Goal: Task Accomplishment & Management: Manage account settings

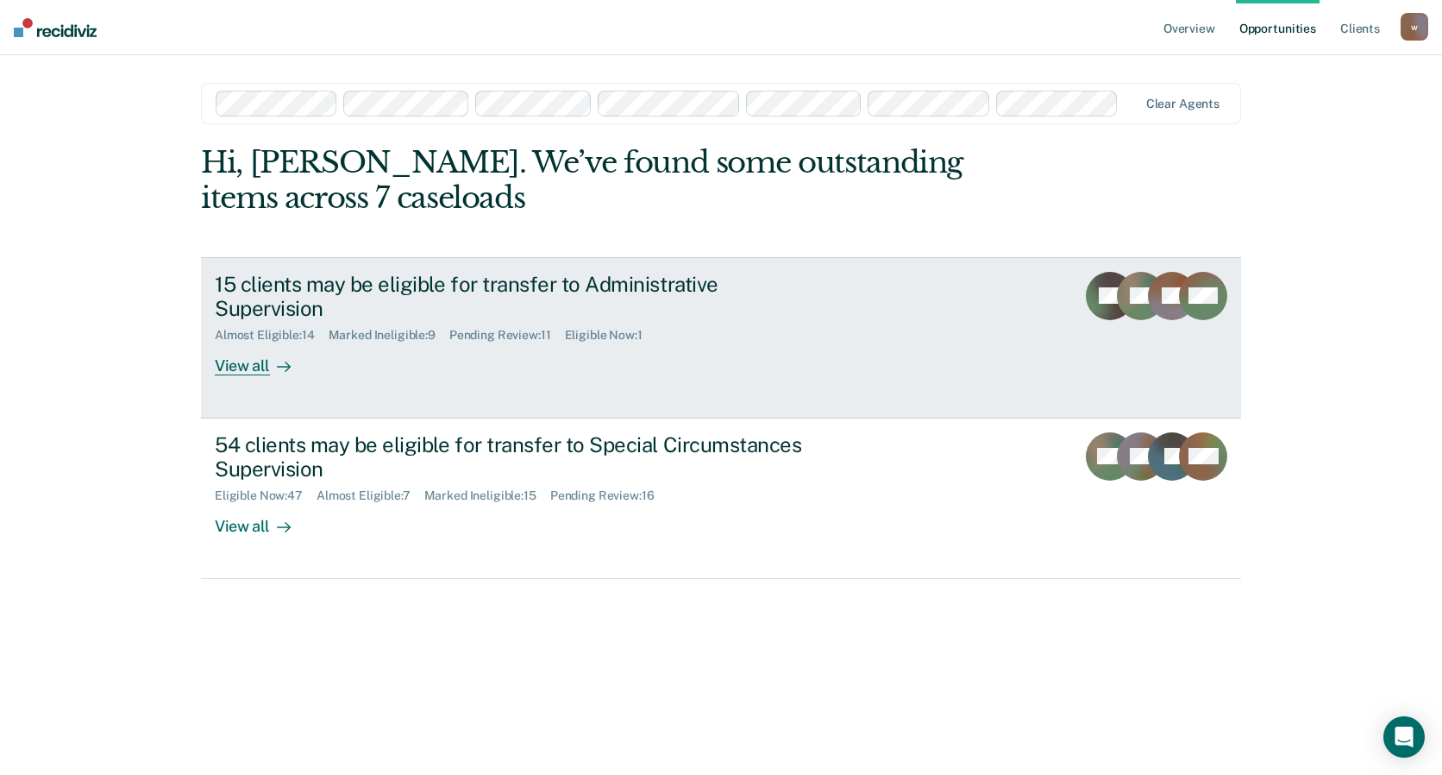
click at [666, 390] on link "15 clients may be eligible for transfer to Administrative Supervision Almost El…" at bounding box center [721, 337] width 1040 height 161
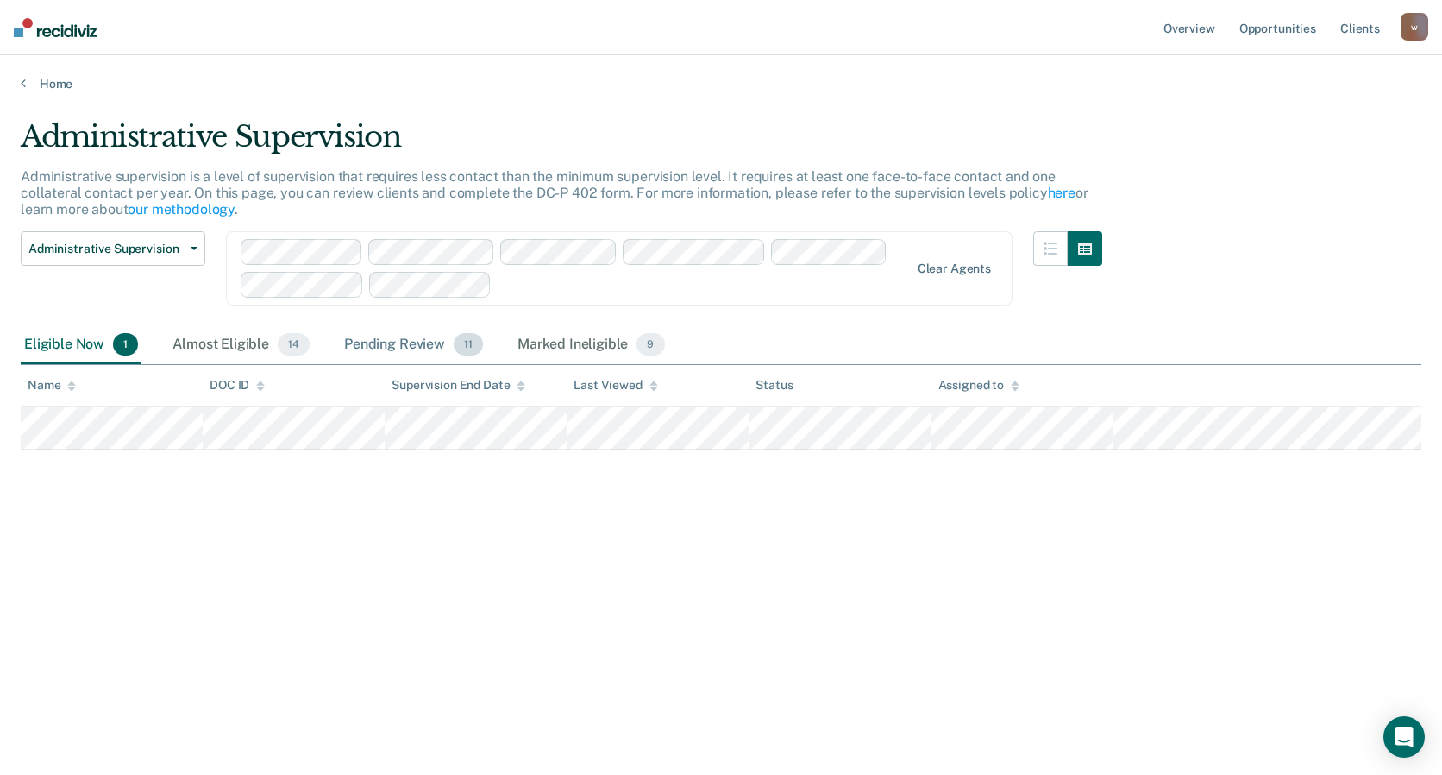
click at [392, 345] on div "Pending Review 11" at bounding box center [414, 345] width 146 height 38
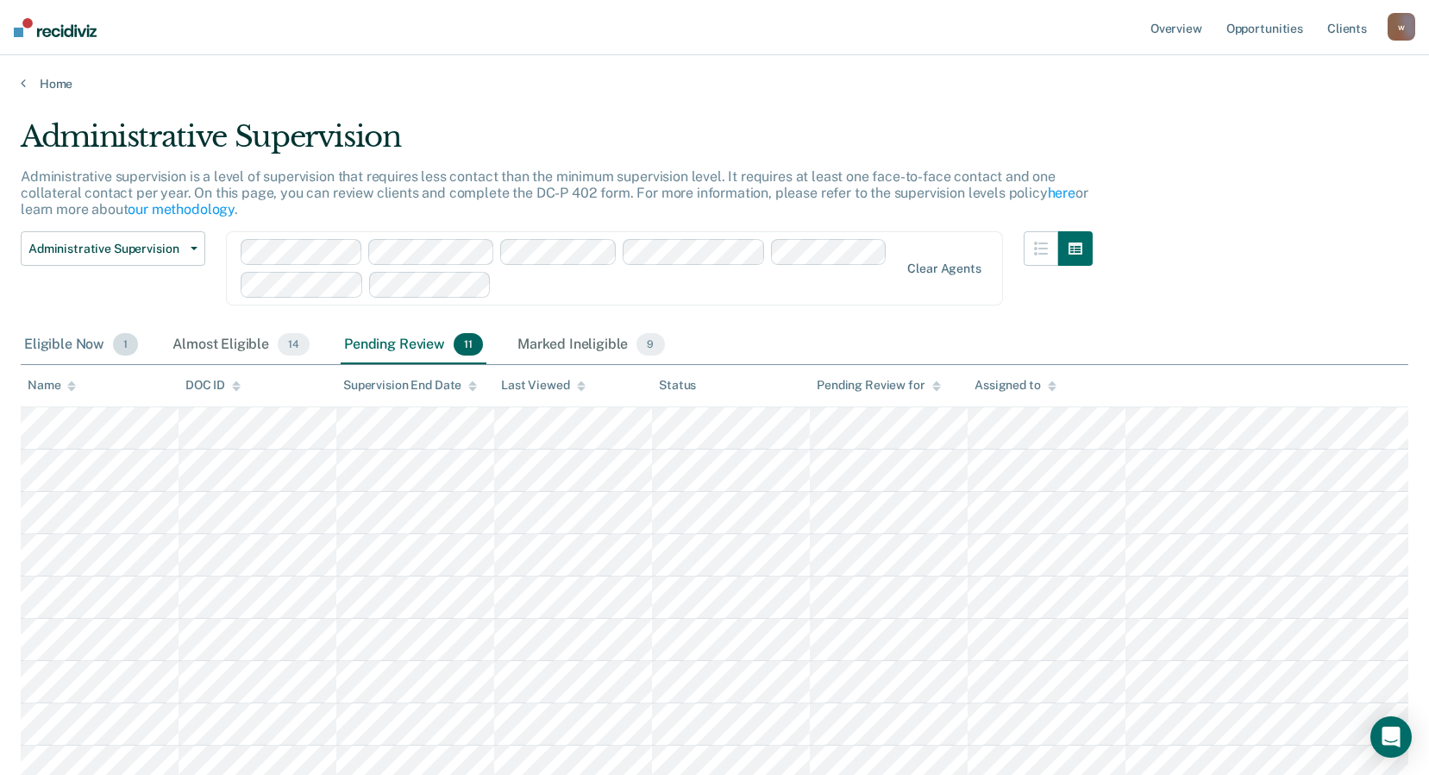
click at [58, 345] on div "Eligible Now 1" at bounding box center [81, 345] width 121 height 38
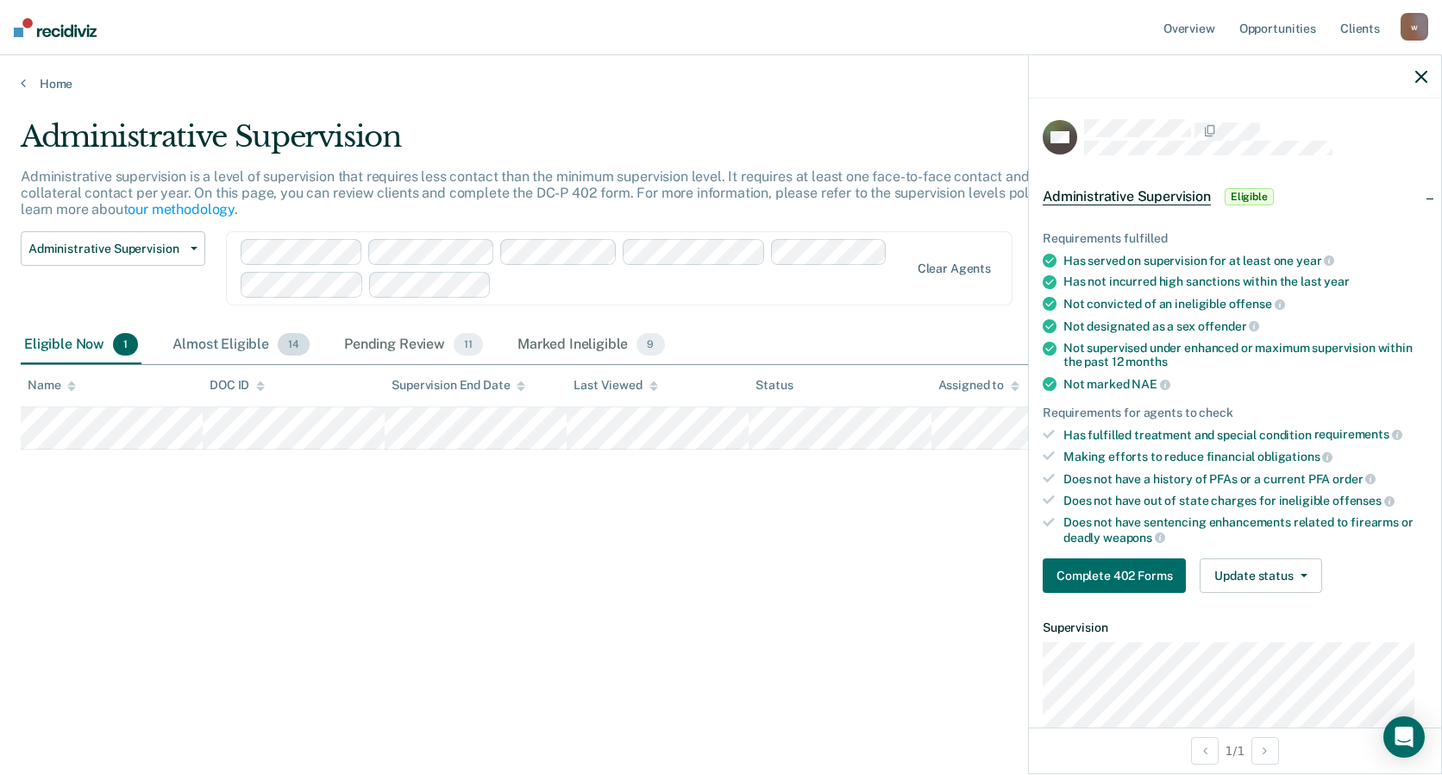
click at [258, 342] on div "Almost Eligible 14" at bounding box center [241, 345] width 144 height 38
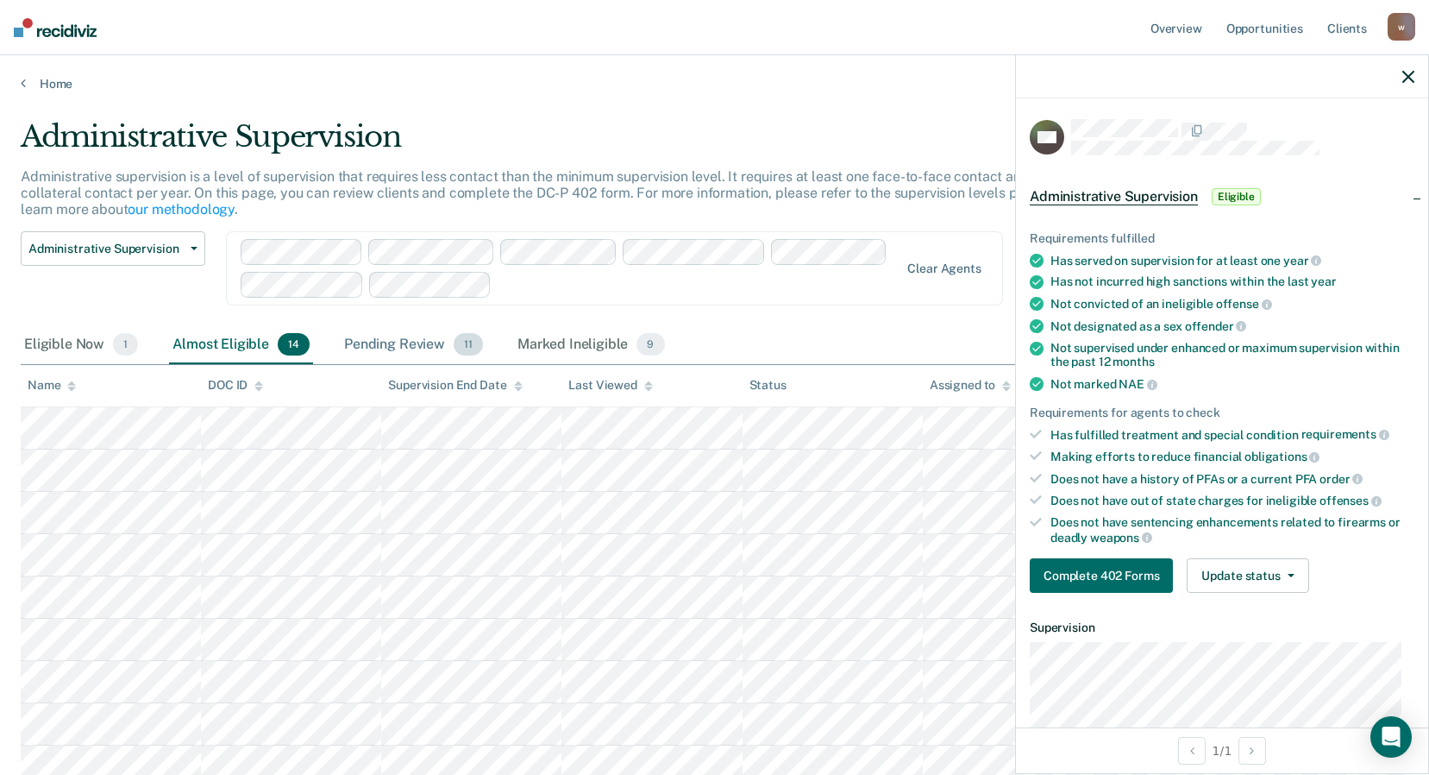
drag, startPoint x: 411, startPoint y: 343, endPoint x: 411, endPoint y: 353, distance: 9.5
click at [411, 350] on div "Pending Review 11" at bounding box center [414, 345] width 146 height 38
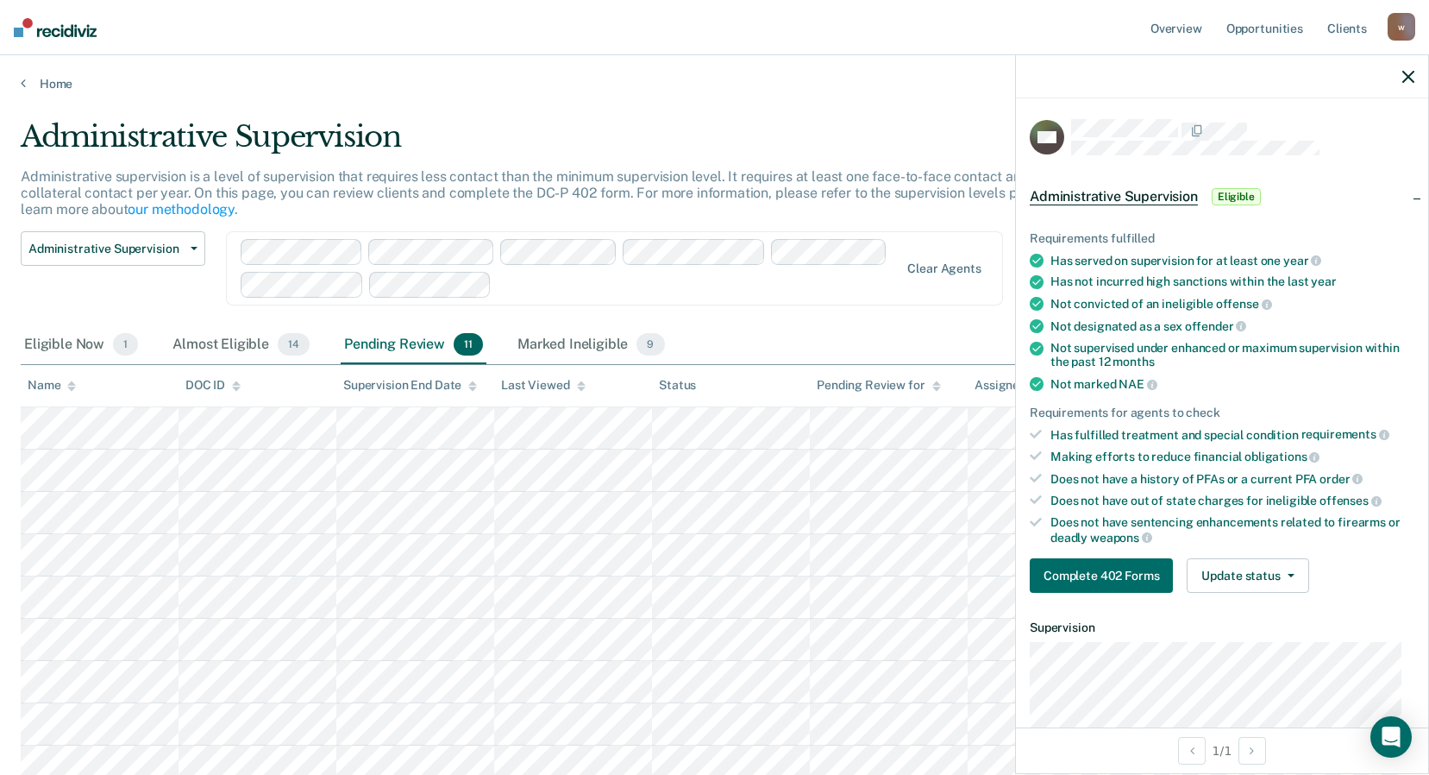
click at [1403, 78] on icon "button" at bounding box center [1409, 77] width 12 height 12
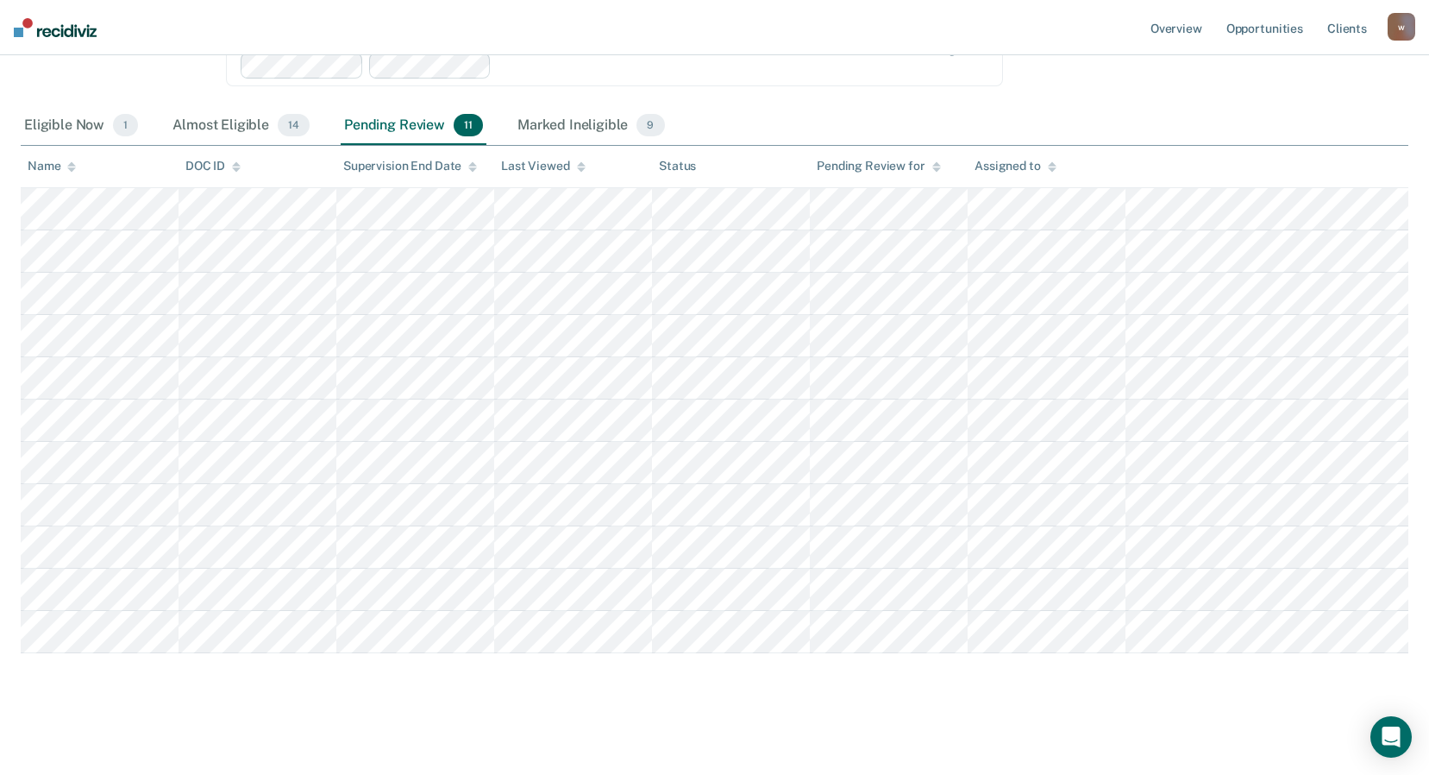
scroll to position [222, 0]
drag, startPoint x: 125, startPoint y: 712, endPoint x: 58, endPoint y: 705, distance: 67.6
click at [58, 705] on main "Administrative Supervision Administrative supervision is a level of supervision…" at bounding box center [714, 320] width 1429 height 900
click at [535, 117] on div "Marked Ineligible 9" at bounding box center [591, 123] width 154 height 38
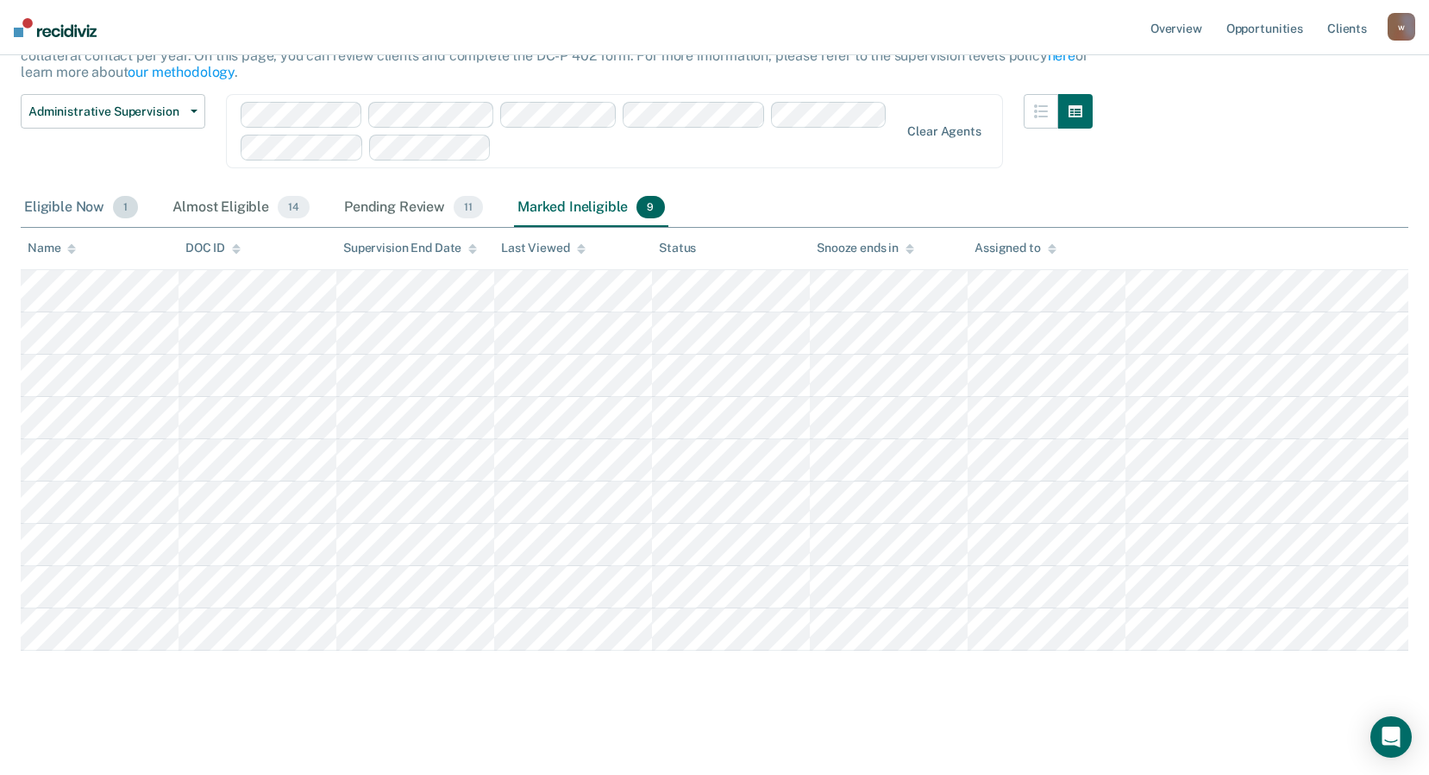
click at [67, 208] on div "Eligible Now 1" at bounding box center [81, 208] width 121 height 38
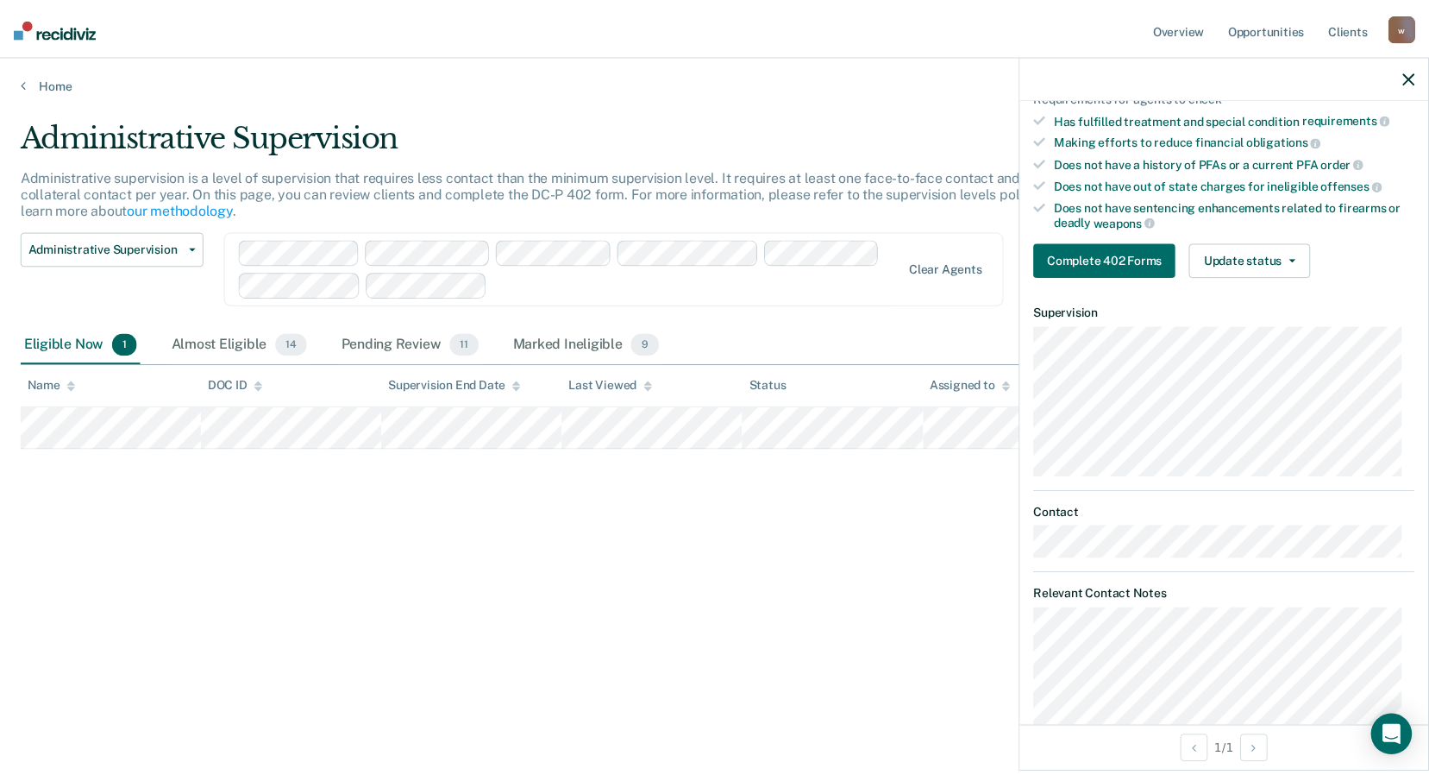
scroll to position [0, 0]
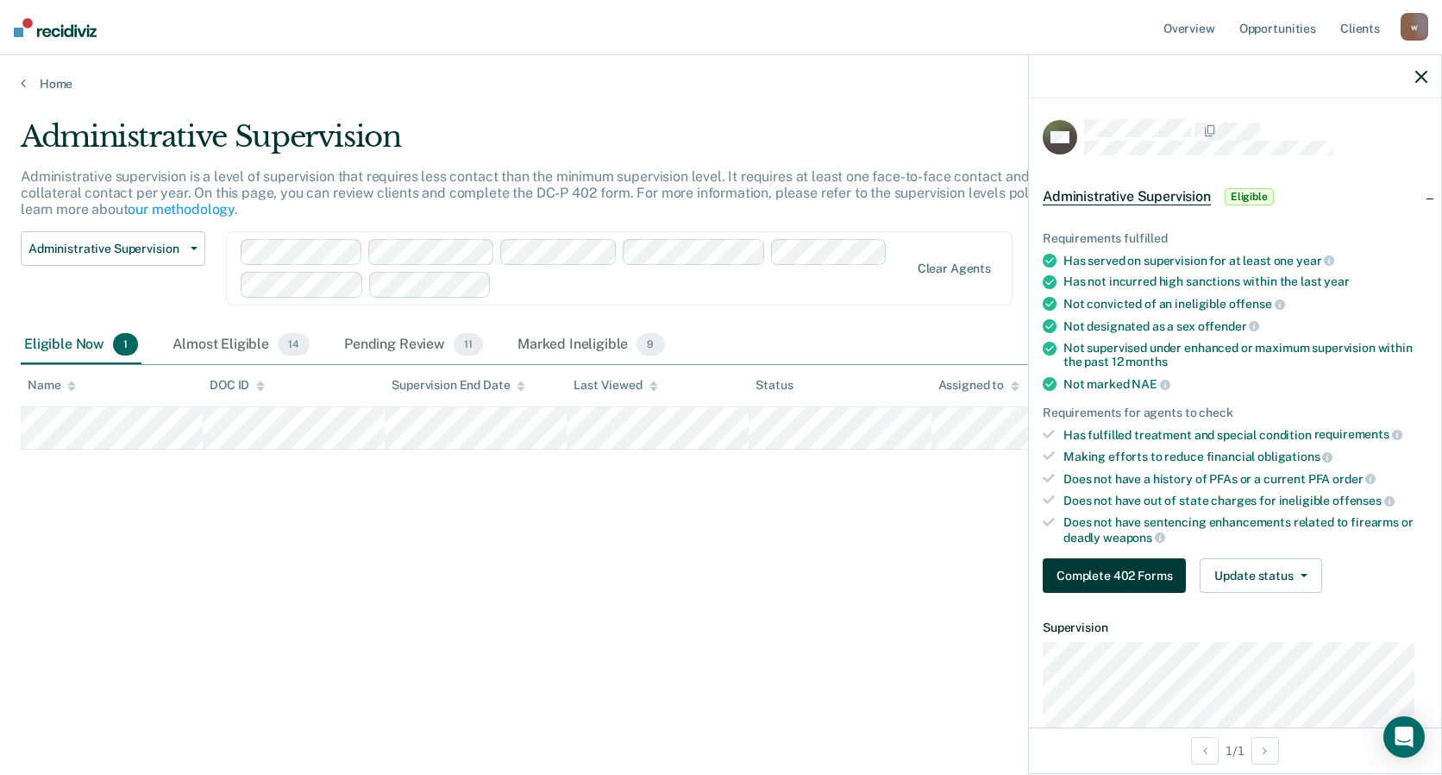
click at [1097, 575] on button "Complete 402 Forms" at bounding box center [1114, 575] width 143 height 35
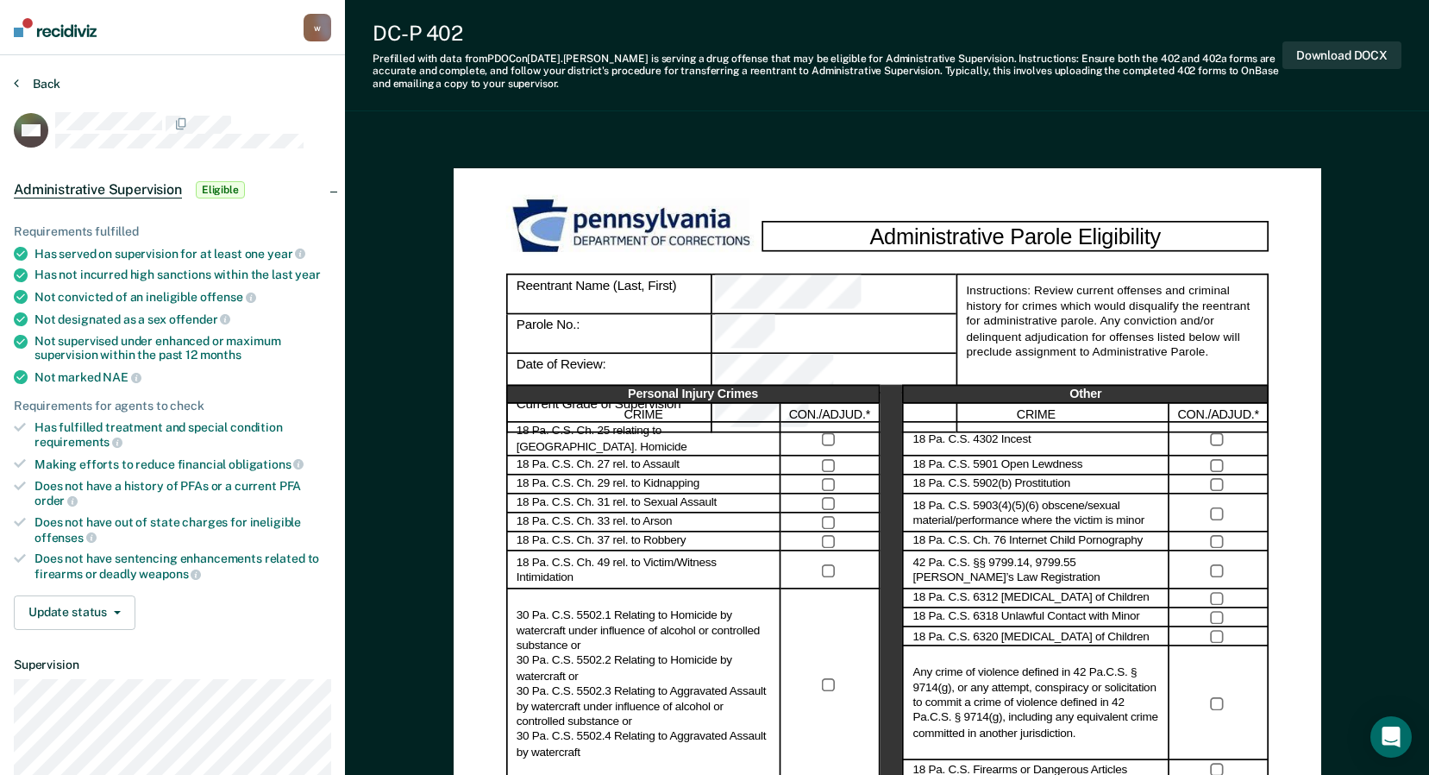
click at [53, 82] on button "Back" at bounding box center [37, 84] width 47 height 16
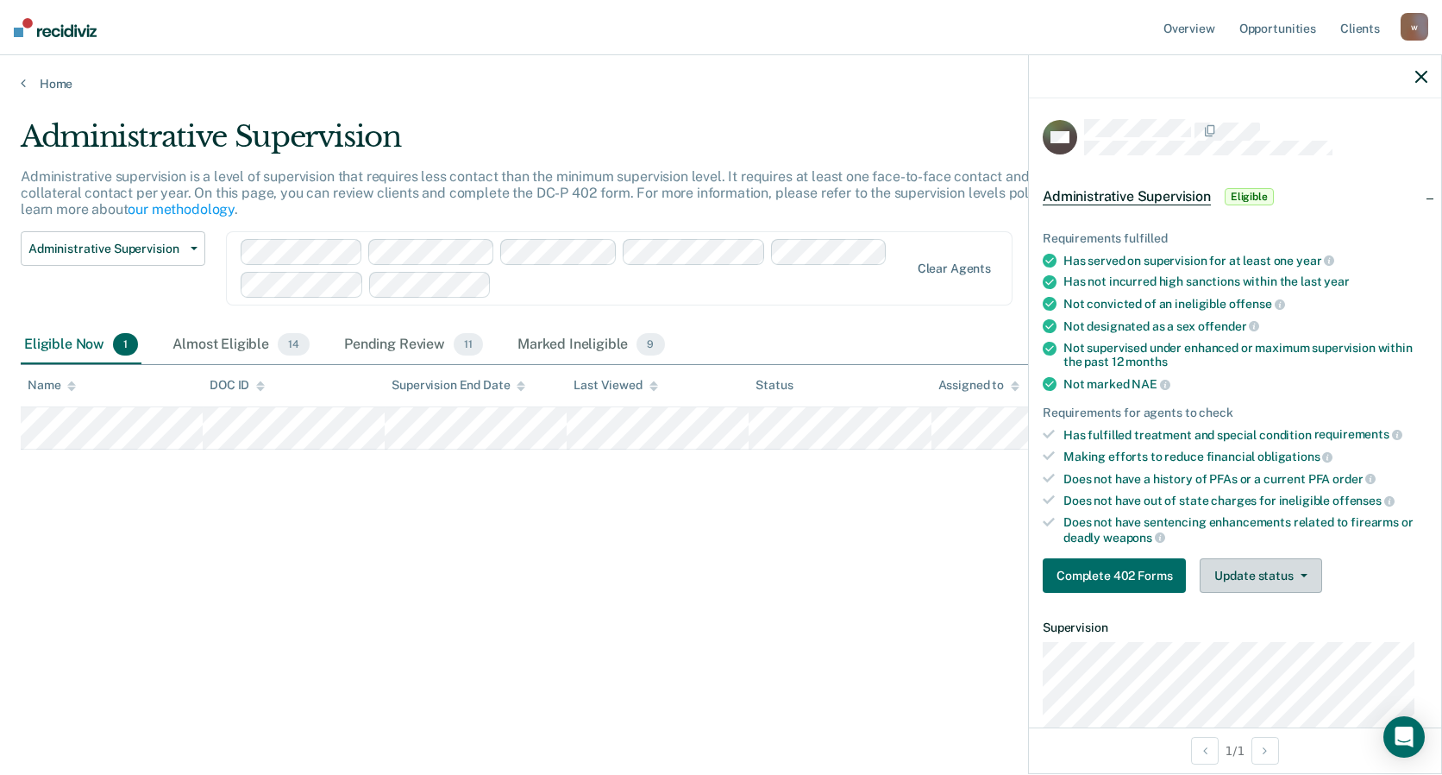
click at [1273, 585] on button "Update status" at bounding box center [1261, 575] width 122 height 35
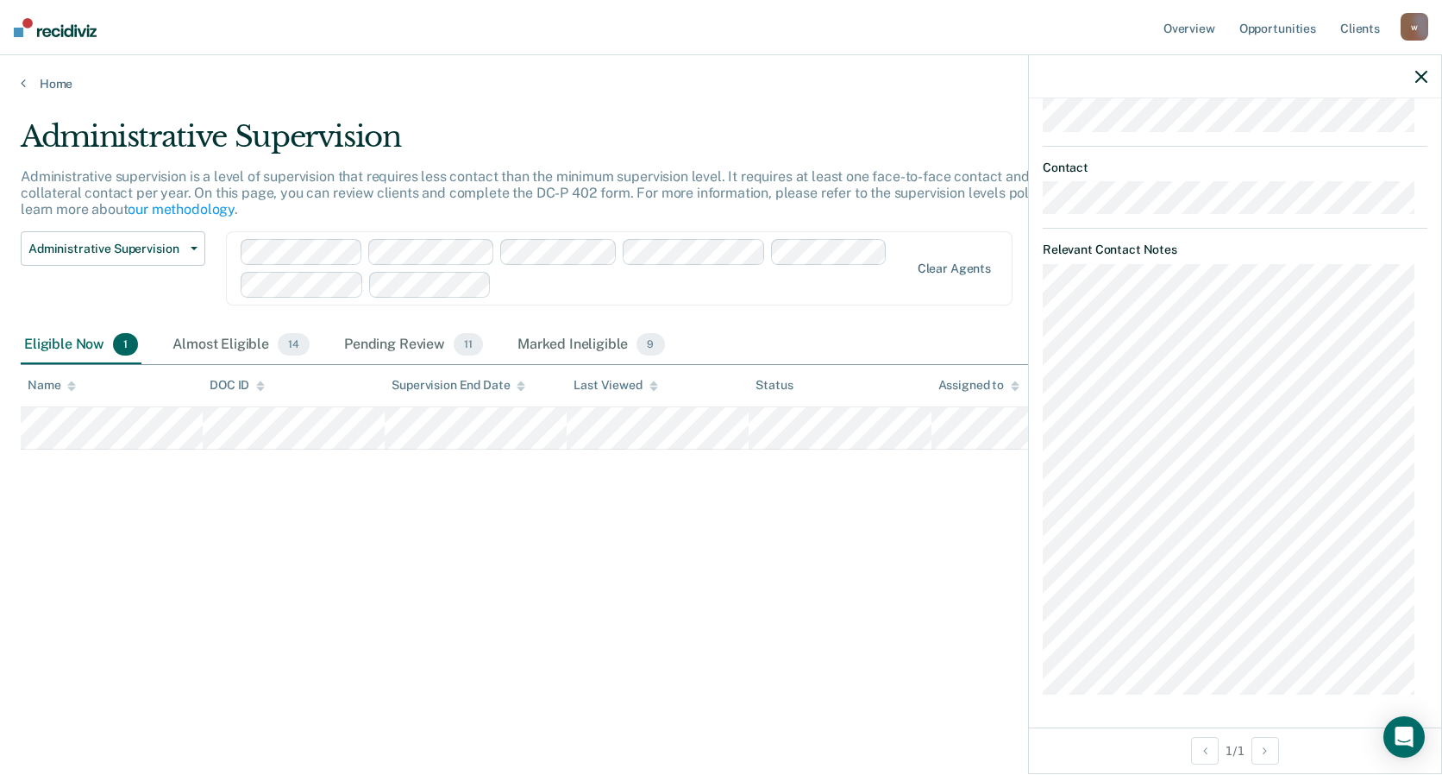
scroll to position [229, 0]
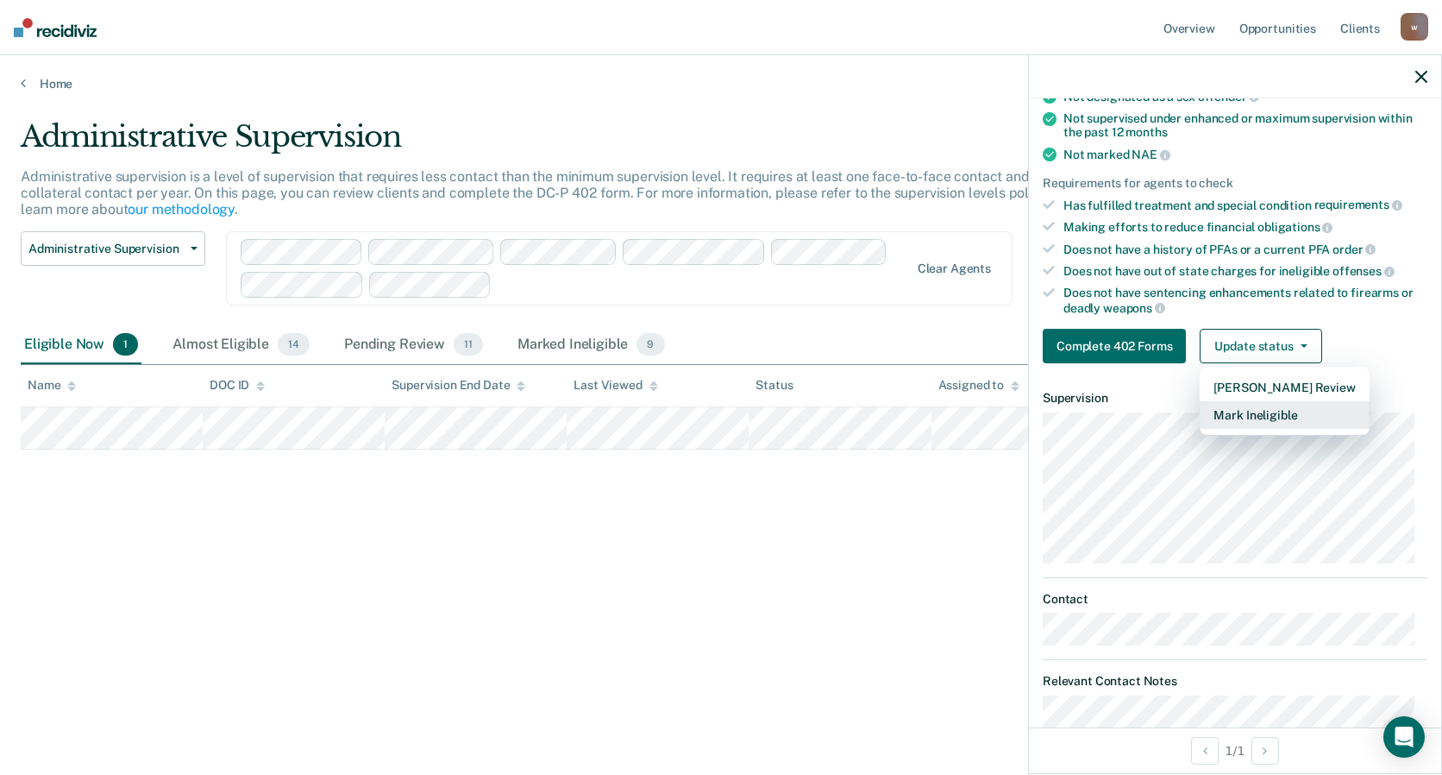
click at [1265, 419] on button "Mark Ineligible" at bounding box center [1284, 415] width 169 height 28
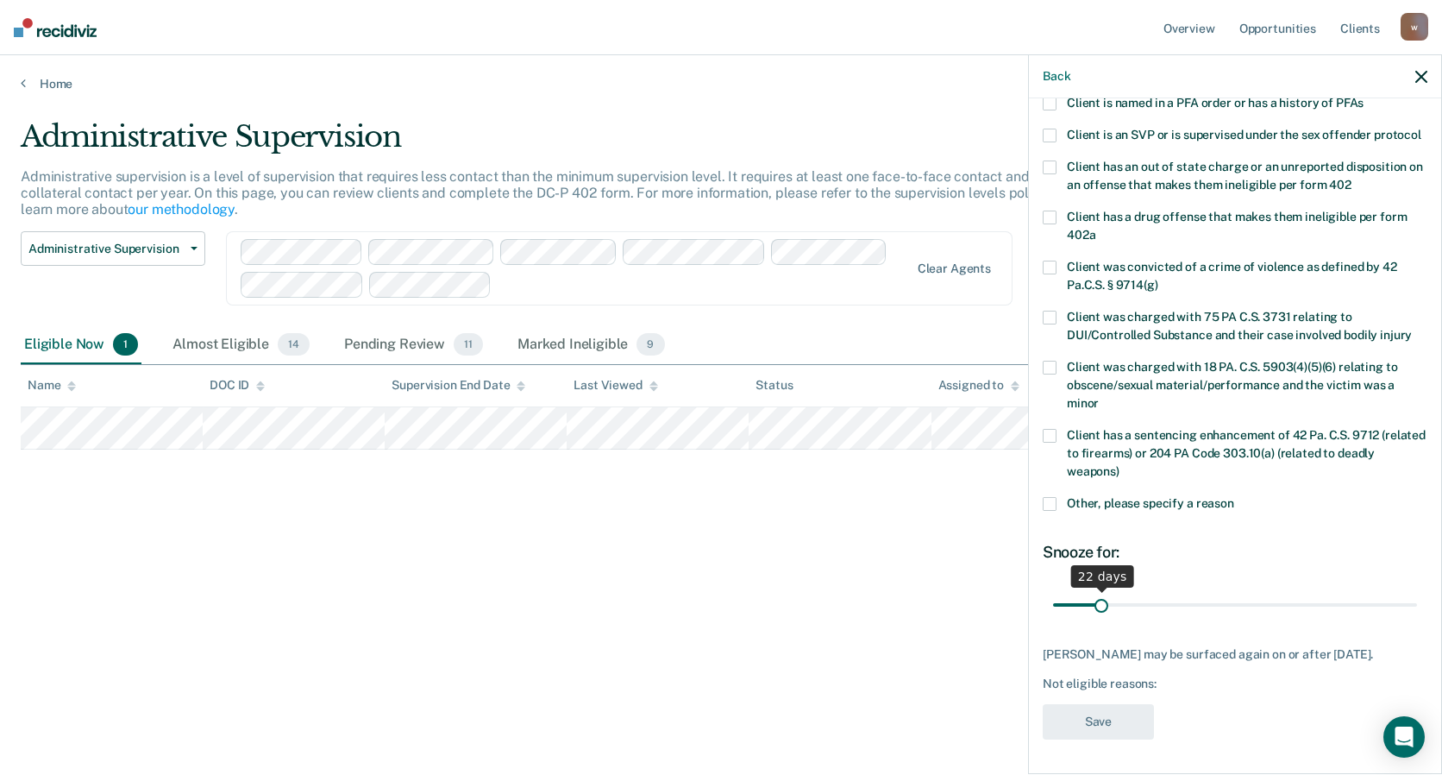
drag, startPoint x: 1112, startPoint y: 608, endPoint x: 1099, endPoint y: 611, distance: 13.2
click at [1099, 611] on input "range" at bounding box center [1235, 604] width 364 height 30
type input "19"
click at [1094, 607] on input "range" at bounding box center [1235, 604] width 364 height 30
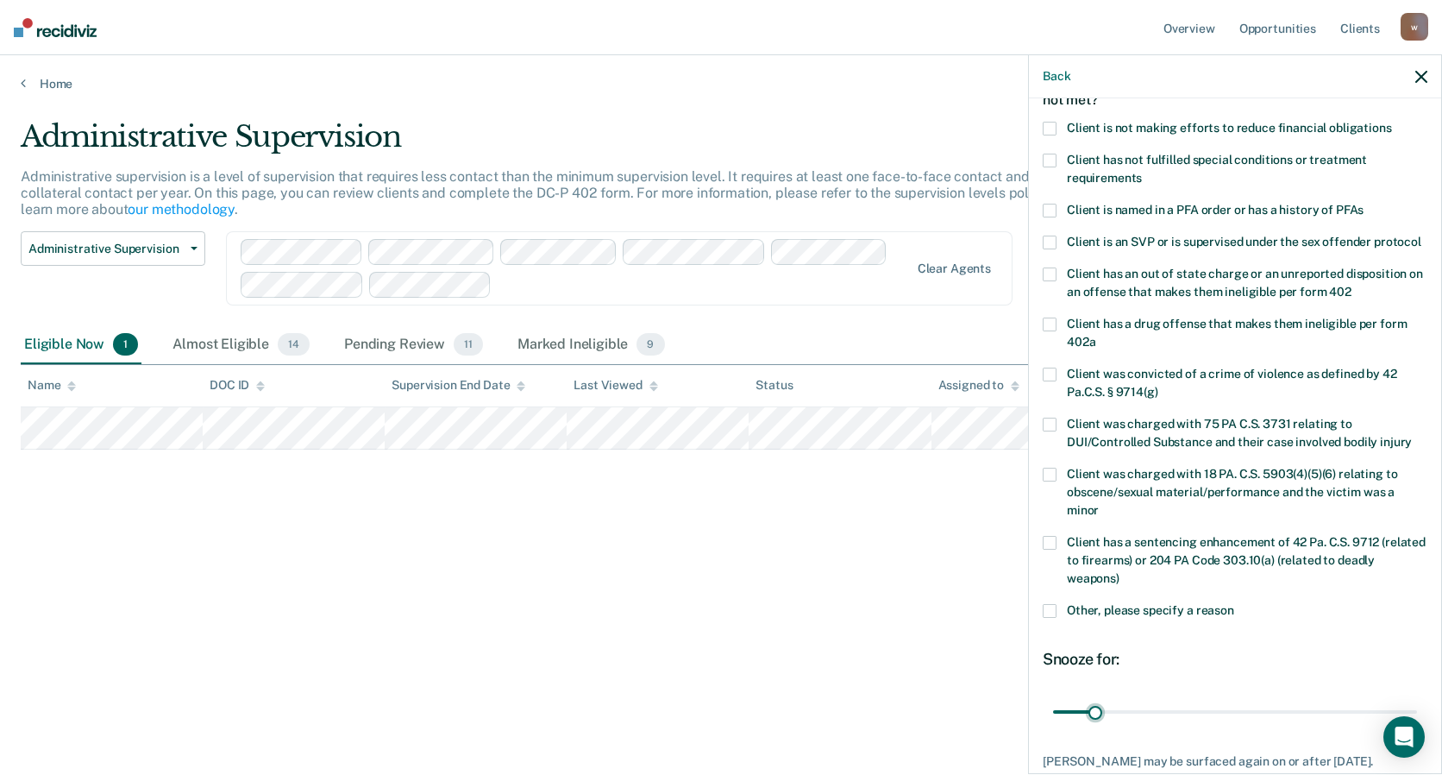
scroll to position [0, 0]
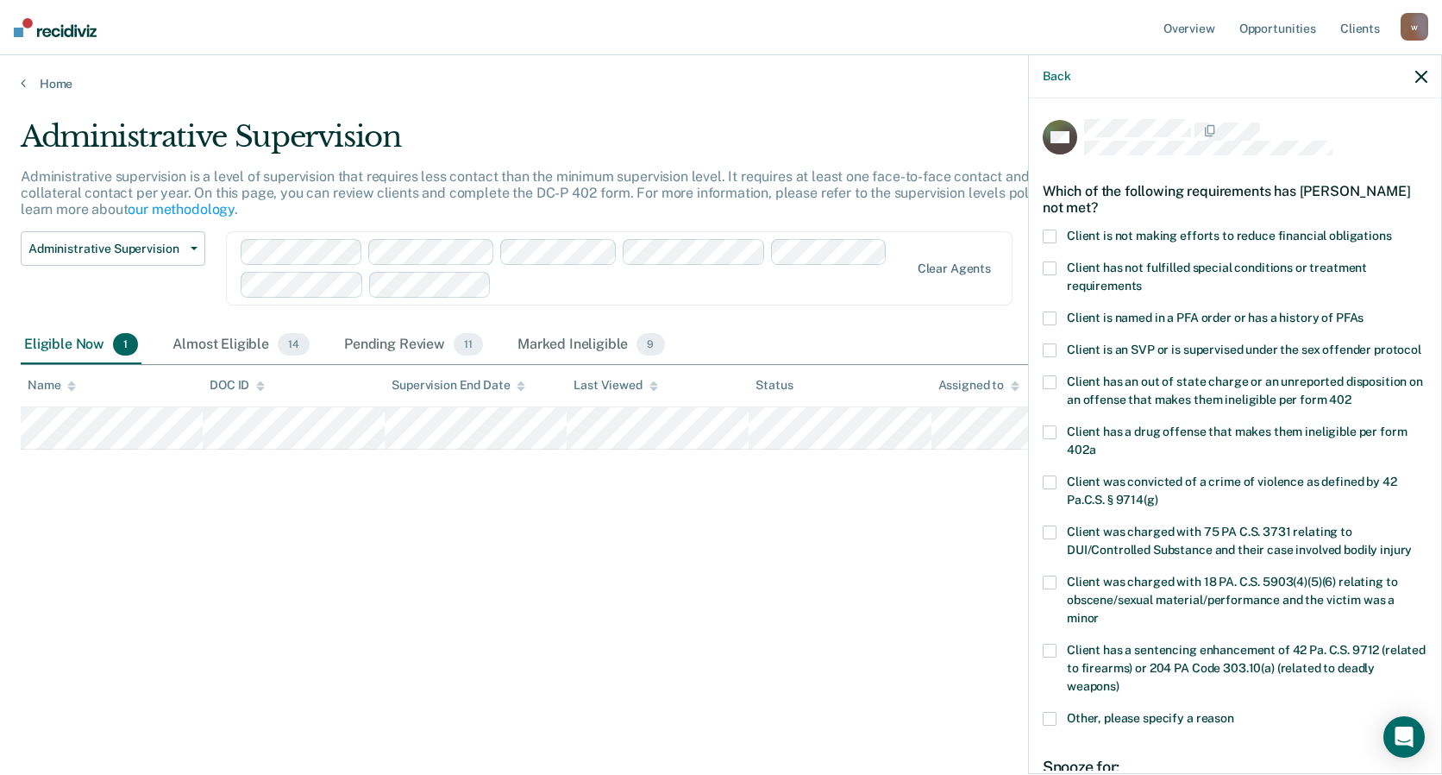
click at [1052, 269] on span at bounding box center [1050, 268] width 14 height 14
click at [1142, 279] on input "Client has not fulfilled special conditions or treatment requirements" at bounding box center [1142, 279] width 0 height 0
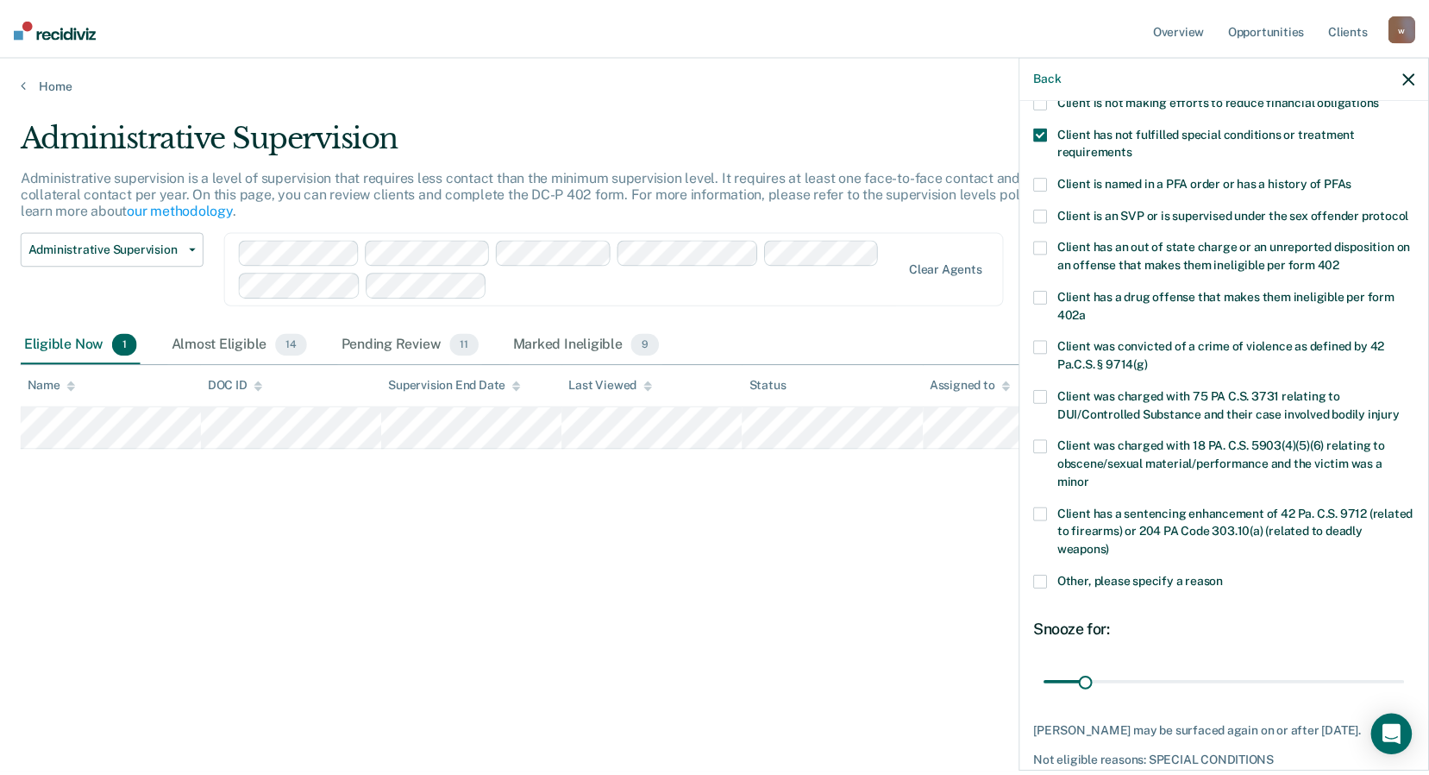
scroll to position [246, 0]
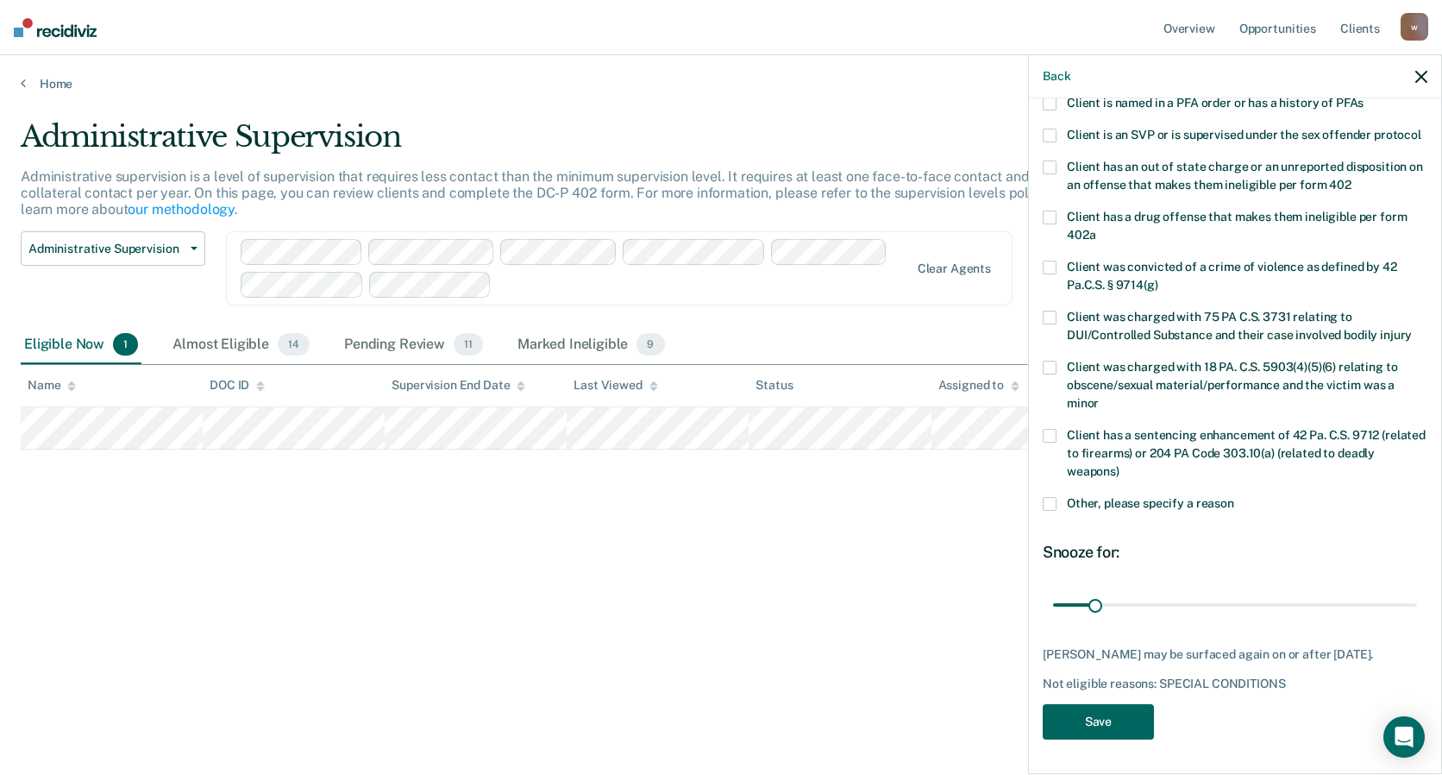
drag, startPoint x: 1097, startPoint y: 713, endPoint x: 1085, endPoint y: 712, distance: 12.1
click at [1096, 713] on button "Save" at bounding box center [1098, 721] width 111 height 35
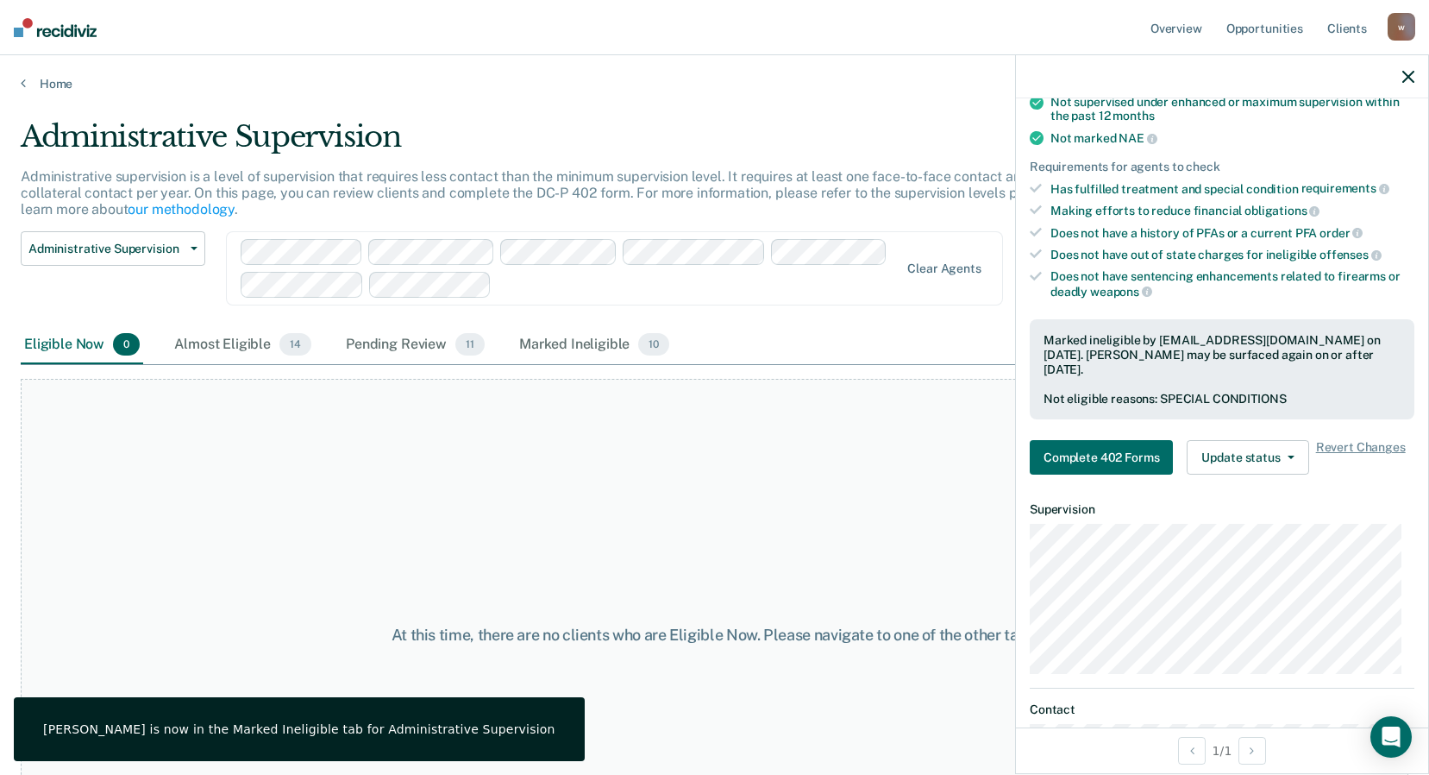
scroll to position [0, 0]
